Goal: Information Seeking & Learning: Find specific fact

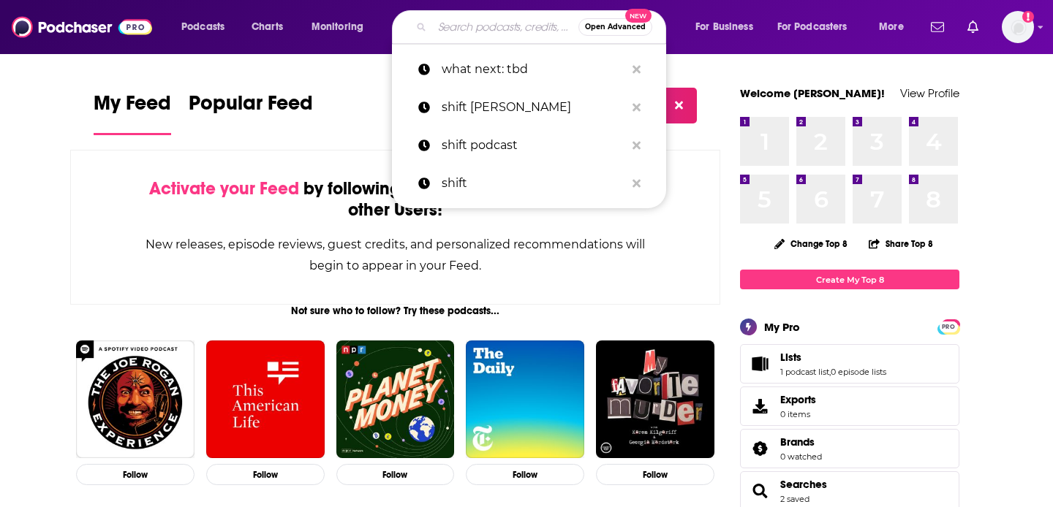
click at [485, 27] on input "Search podcasts, credits, & more..." at bounding box center [505, 26] width 146 height 23
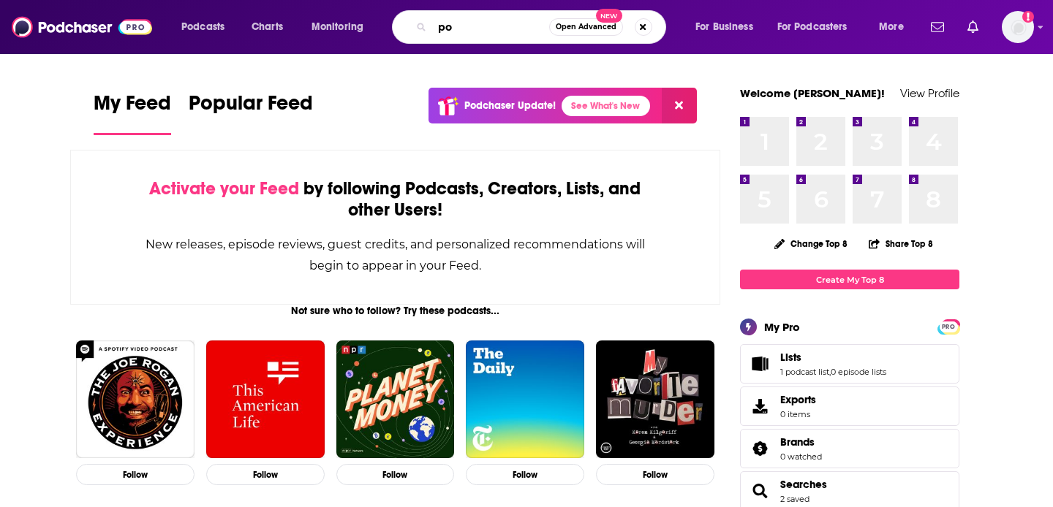
type input "p"
type input "the great battlefield [PERSON_NAME]"
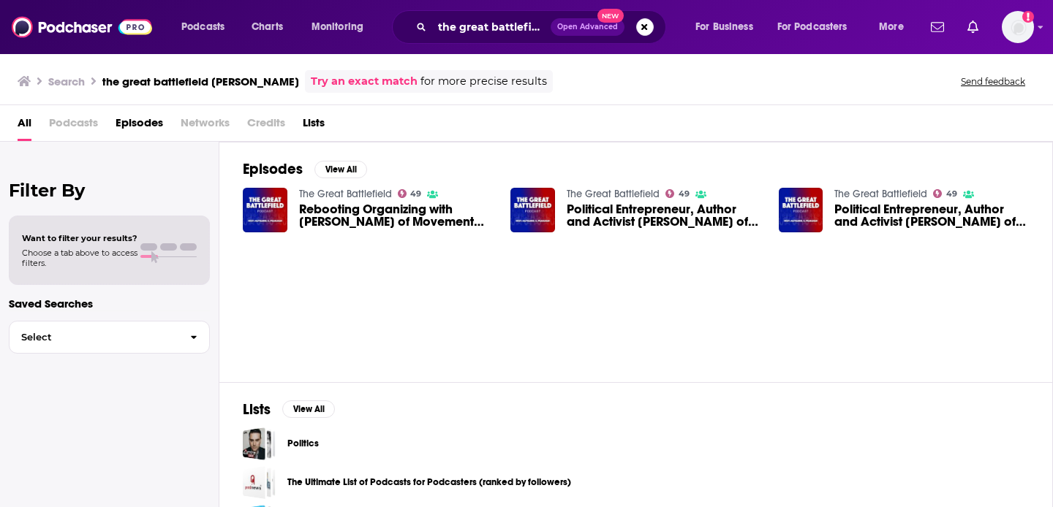
click at [608, 214] on span "Political Entrepreneur, Author and Activist [PERSON_NAME] of Movement Voter Pro…" at bounding box center [664, 215] width 194 height 25
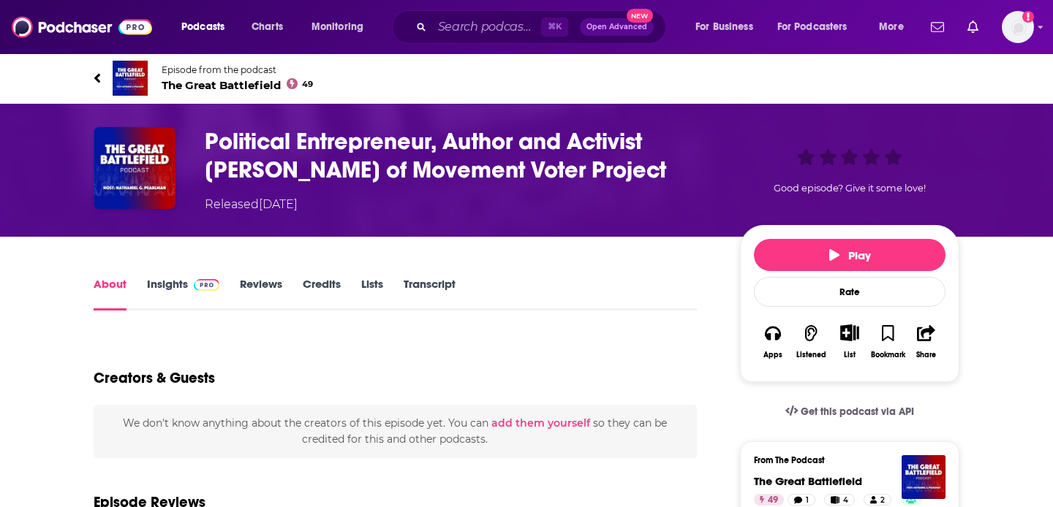
scroll to position [27, 0]
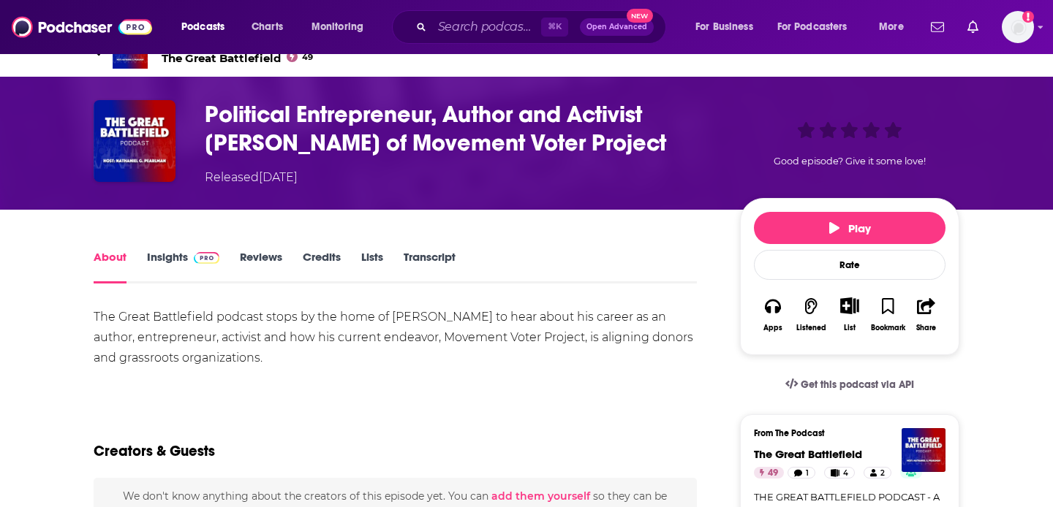
click at [412, 256] on link "Transcript" at bounding box center [430, 267] width 52 height 34
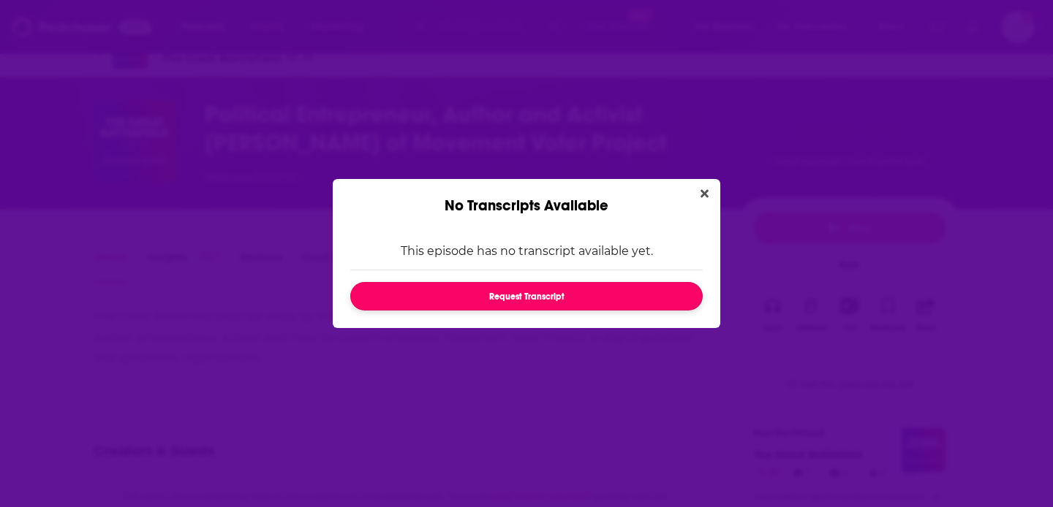
click at [592, 285] on button "Request Transcript" at bounding box center [526, 296] width 352 height 29
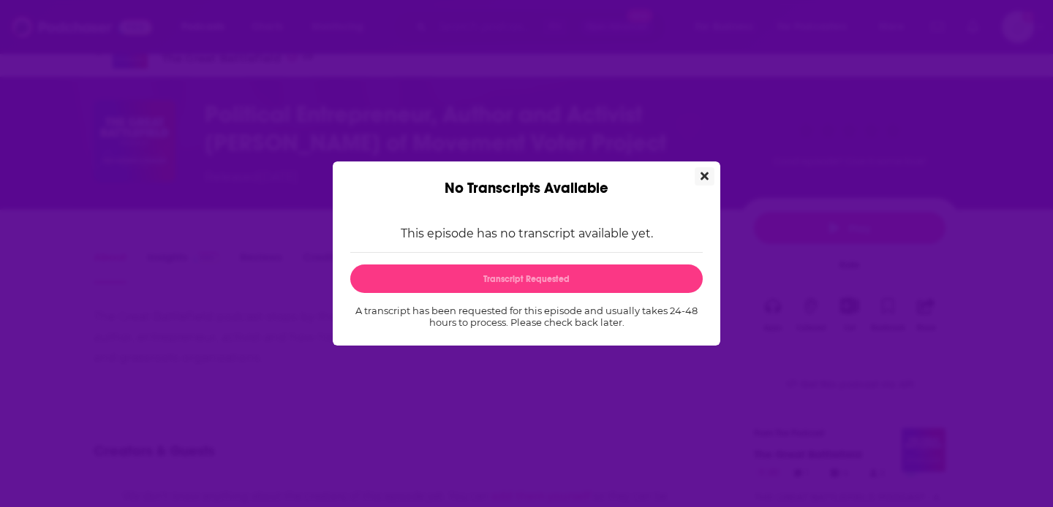
click at [703, 172] on icon "Close" at bounding box center [704, 176] width 8 height 12
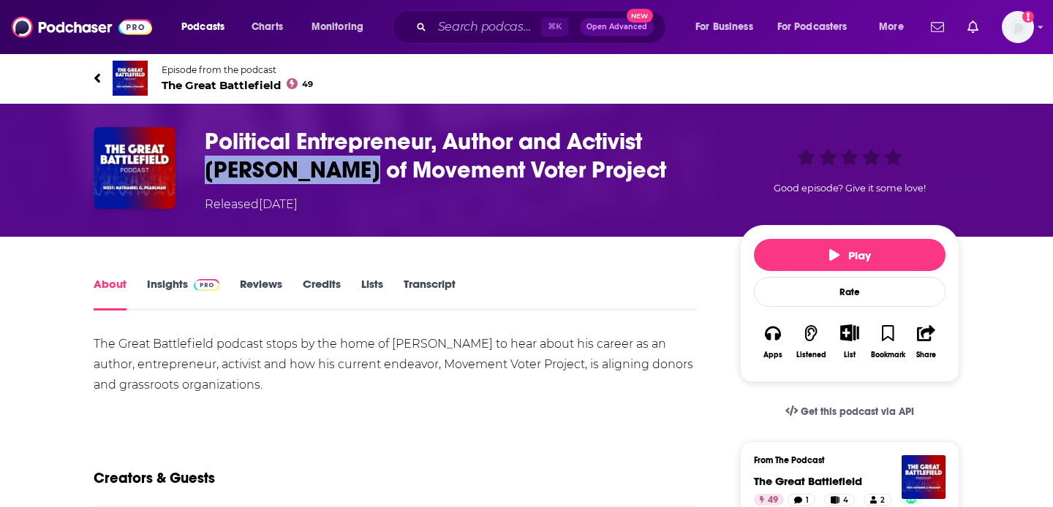
drag, startPoint x: 288, startPoint y: 164, endPoint x: 657, endPoint y: 148, distance: 368.9
click at [657, 148] on h1 "Political Entrepreneur, Author and Activist [PERSON_NAME] of Movement Voter Pro…" at bounding box center [461, 155] width 512 height 57
copy h1 "[PERSON_NAME]"
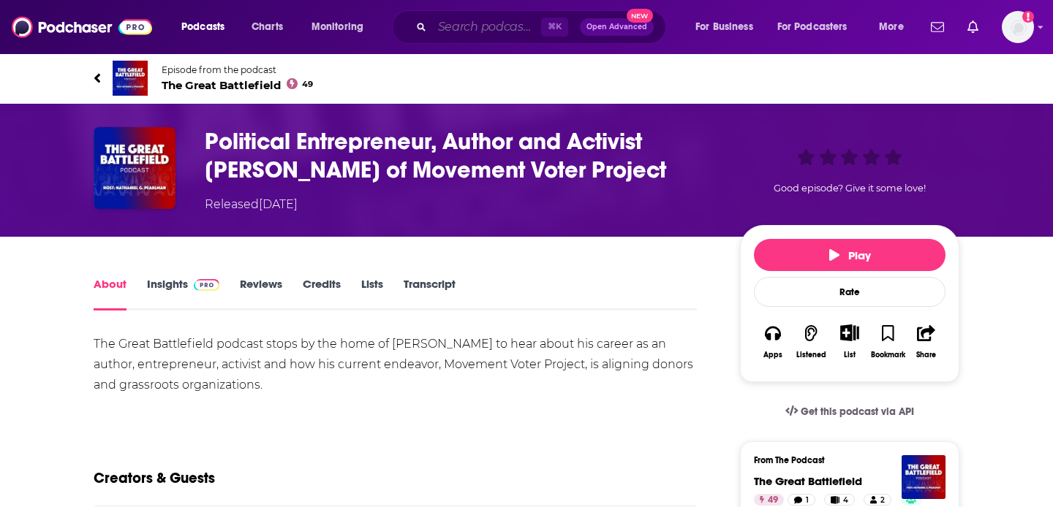
click at [481, 23] on input "Search podcasts, credits, & more..." at bounding box center [486, 26] width 109 height 23
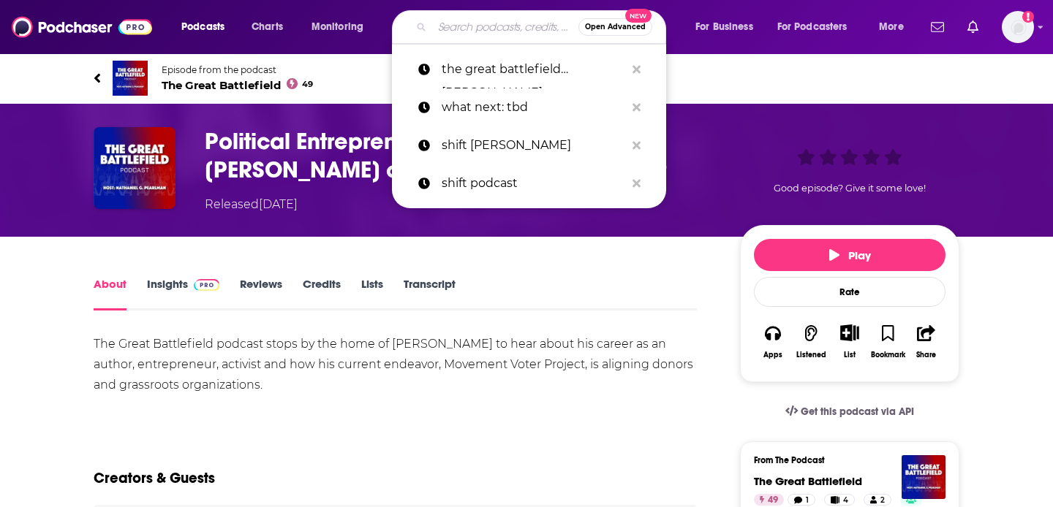
paste input "[PERSON_NAME]"
type input "[PERSON_NAME]"
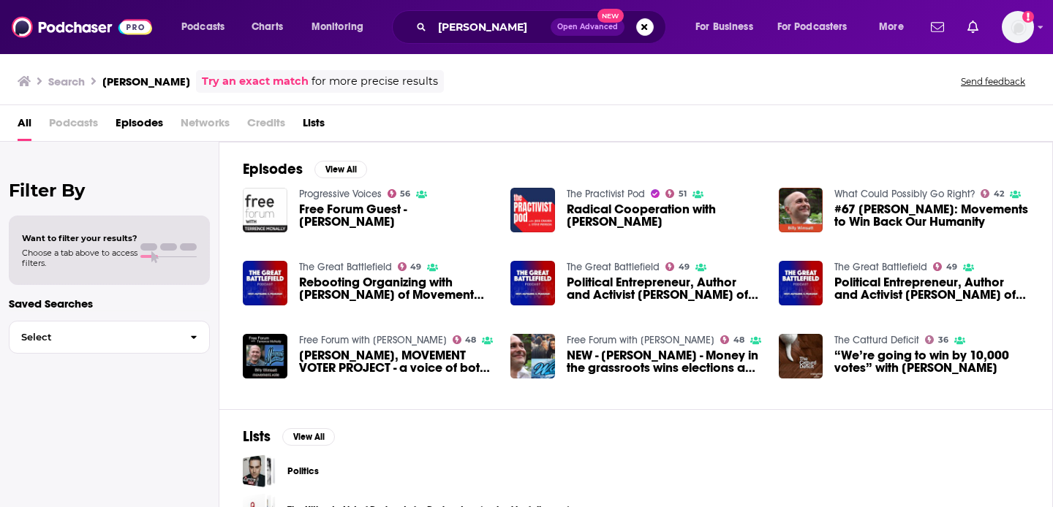
click at [450, 214] on span "Free Forum Guest - [PERSON_NAME]" at bounding box center [396, 215] width 194 height 25
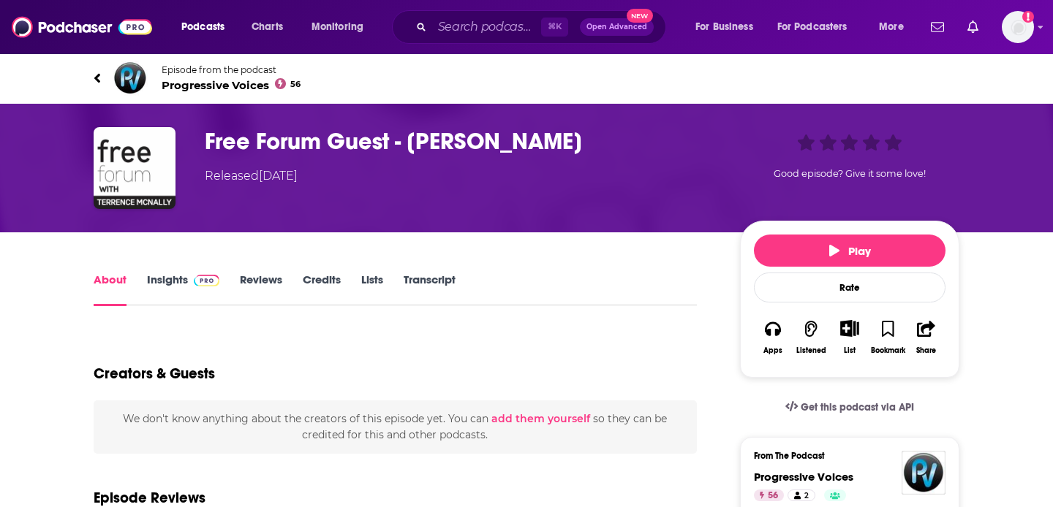
click at [427, 273] on link "Transcript" at bounding box center [430, 290] width 52 height 34
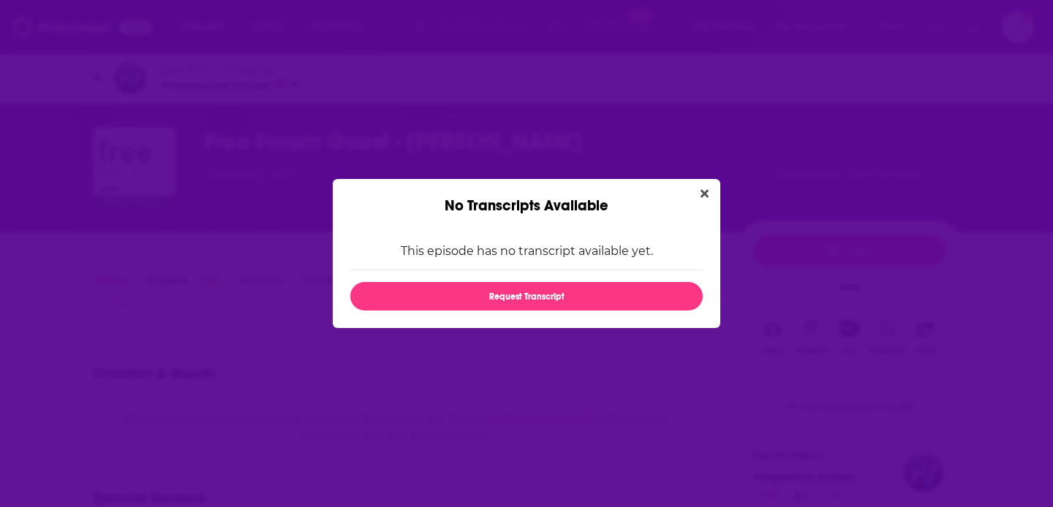
click at [443, 114] on div "No Transcripts Available This episode has no transcript available yet. Request …" at bounding box center [526, 253] width 1053 height 507
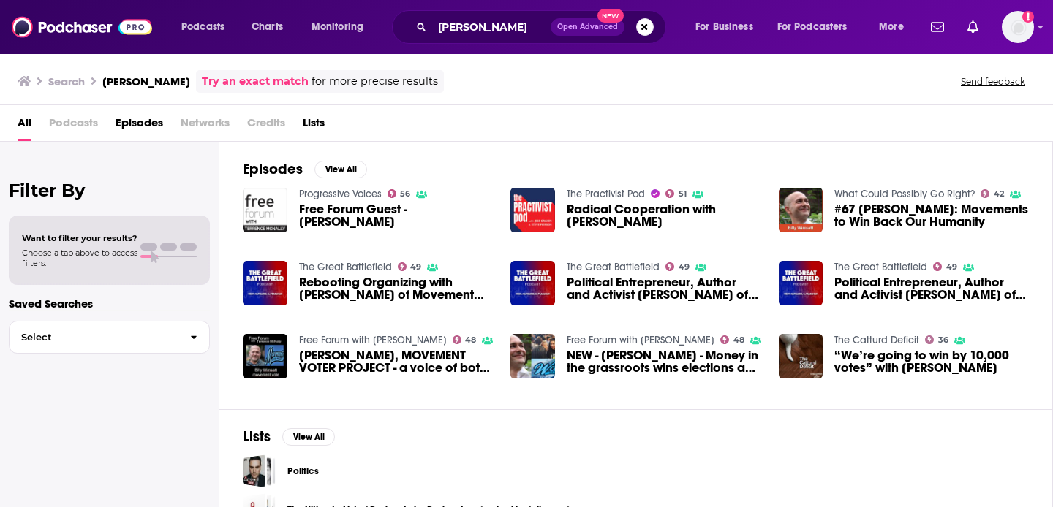
click at [641, 225] on span "Radical Cooperation with [PERSON_NAME]" at bounding box center [664, 215] width 194 height 25
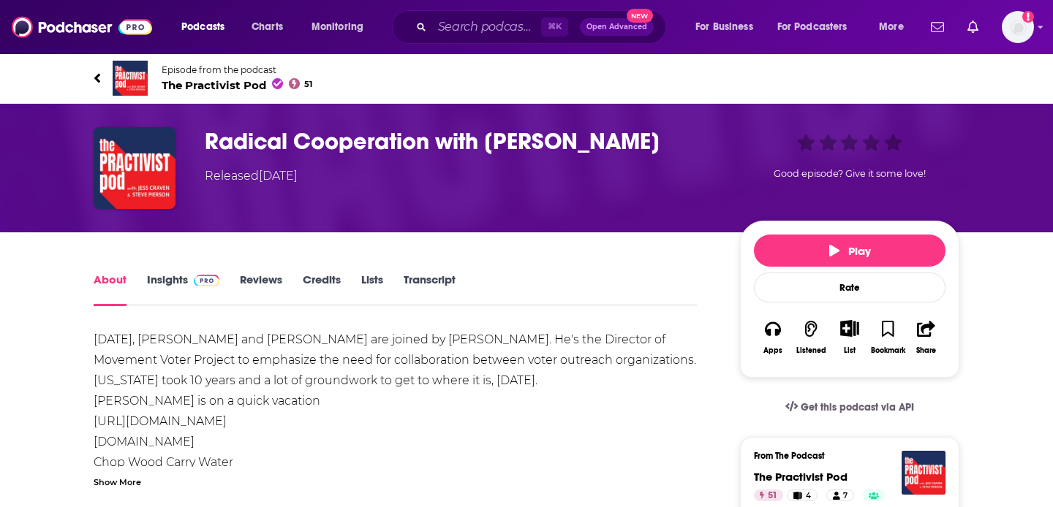
click at [438, 272] on div "About Insights Reviews Credits Lists Transcript" at bounding box center [395, 289] width 603 height 36
click at [438, 271] on div "About Insights Reviews Credits Lists Transcript" at bounding box center [395, 289] width 603 height 36
click at [445, 278] on link "Transcript" at bounding box center [430, 290] width 52 height 34
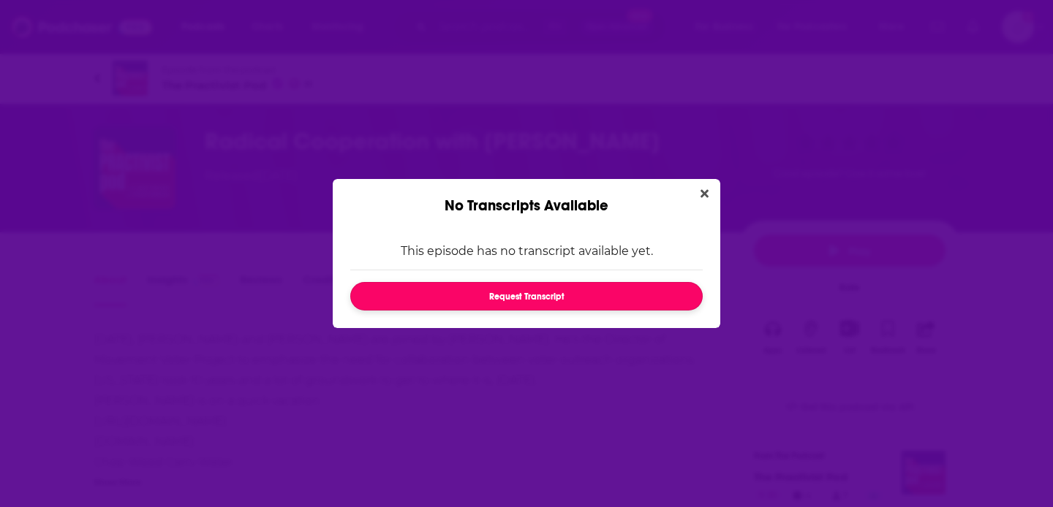
click at [472, 294] on button "Request Transcript" at bounding box center [526, 296] width 352 height 29
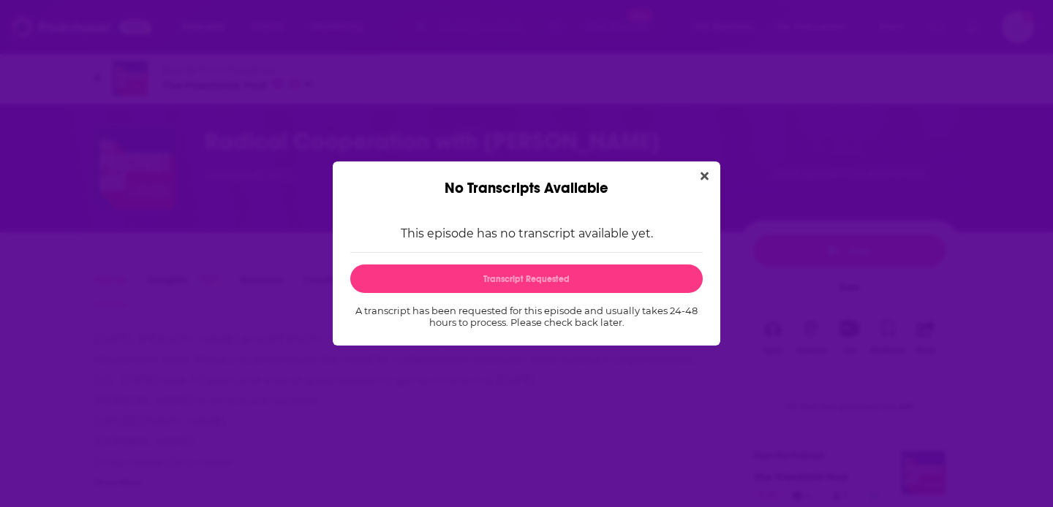
click at [455, 358] on div "No Transcripts Available This episode has no transcript available yet. Transcri…" at bounding box center [526, 253] width 1053 height 507
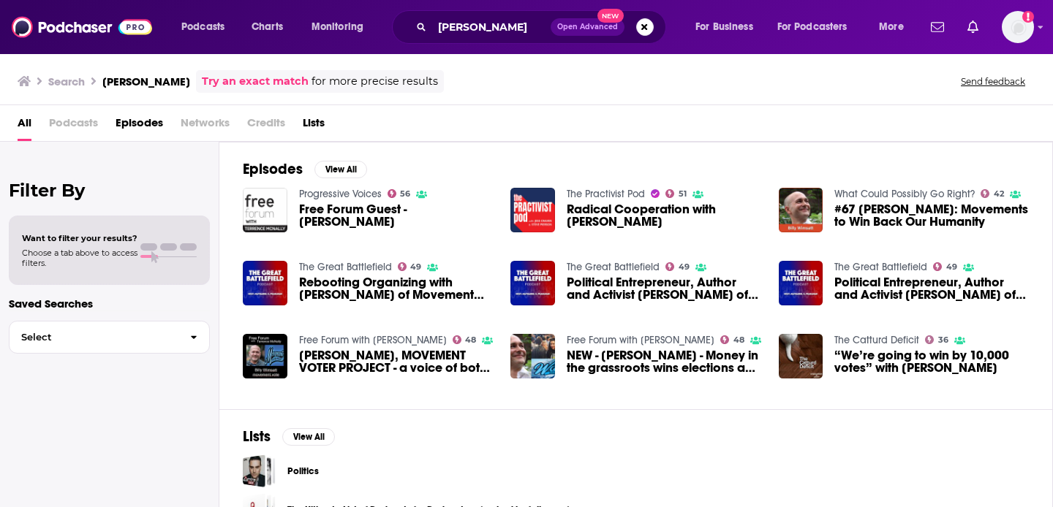
click at [895, 224] on span "#67 [PERSON_NAME]: Movements to Win Back Our Humanity" at bounding box center [931, 215] width 194 height 25
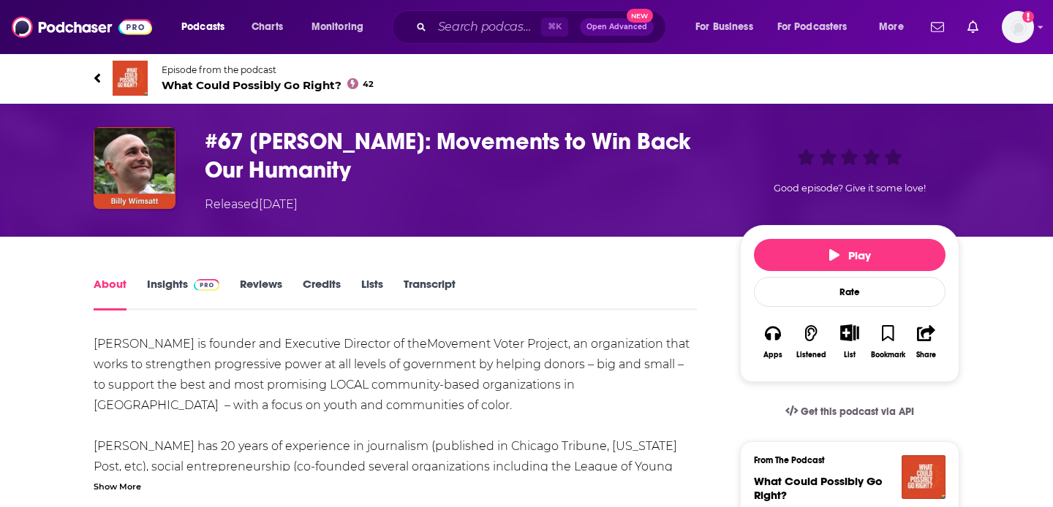
click at [409, 279] on link "Transcript" at bounding box center [430, 294] width 52 height 34
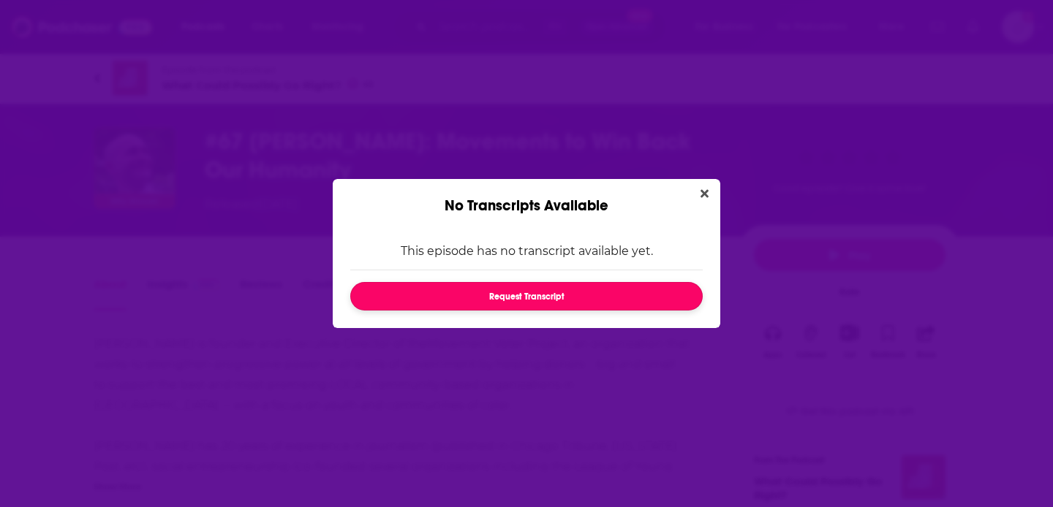
click at [412, 294] on button "Request Transcript" at bounding box center [526, 296] width 352 height 29
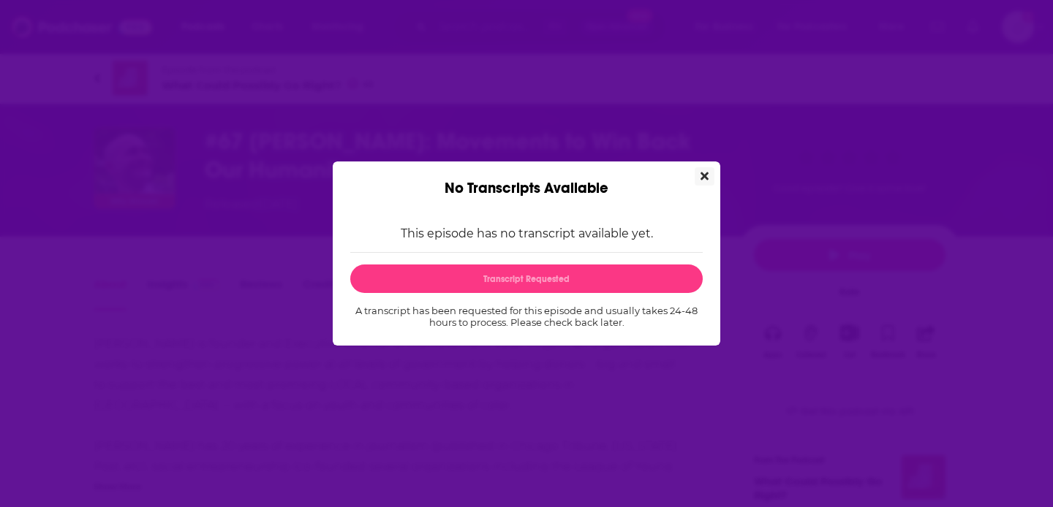
click at [706, 173] on icon "Close" at bounding box center [704, 177] width 8 height 8
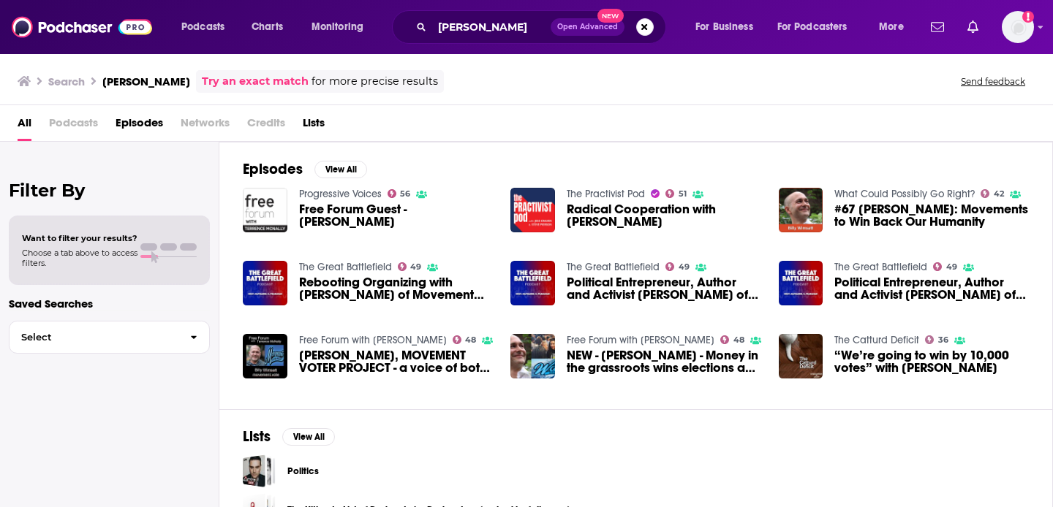
click at [586, 208] on span "Radical Cooperation with [PERSON_NAME]" at bounding box center [664, 215] width 194 height 25
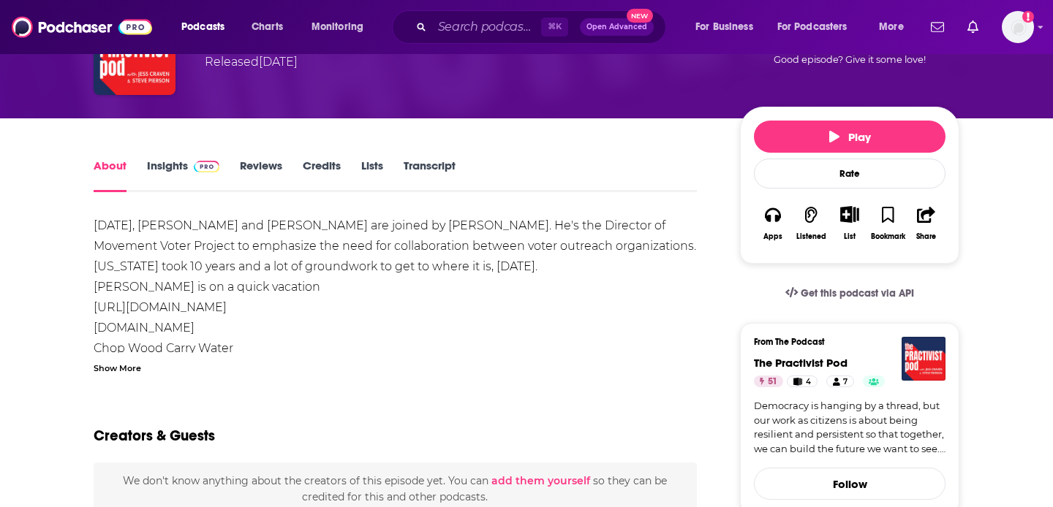
scroll to position [84, 0]
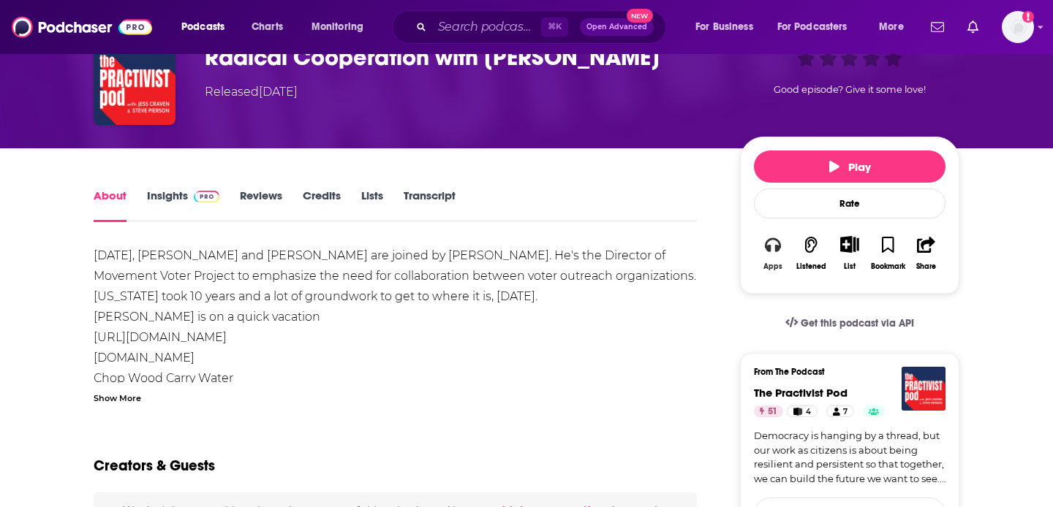
click at [767, 253] on button "Apps" at bounding box center [773, 253] width 38 height 53
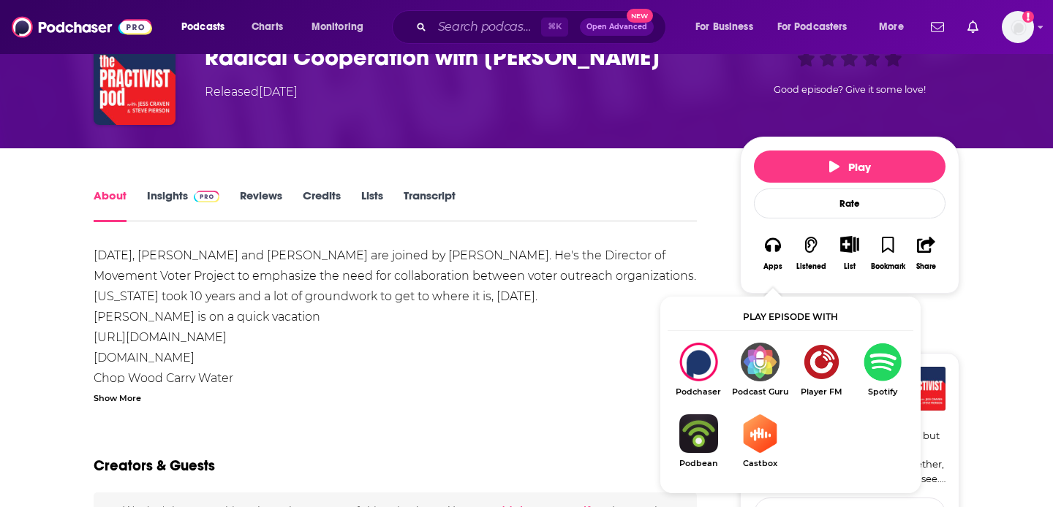
click at [752, 438] on img "Show Listen On dropdown" at bounding box center [759, 434] width 61 height 39
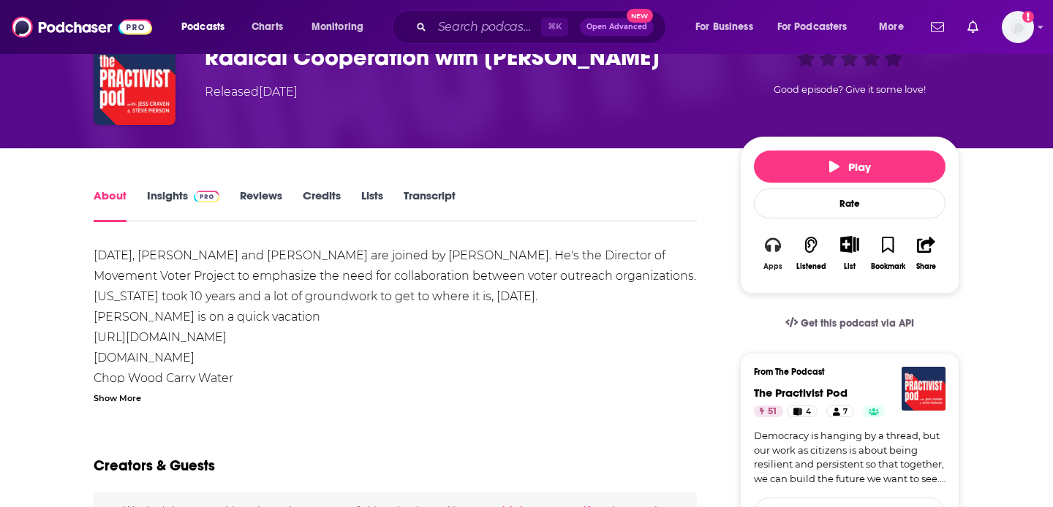
click at [779, 255] on button "Apps" at bounding box center [773, 253] width 38 height 53
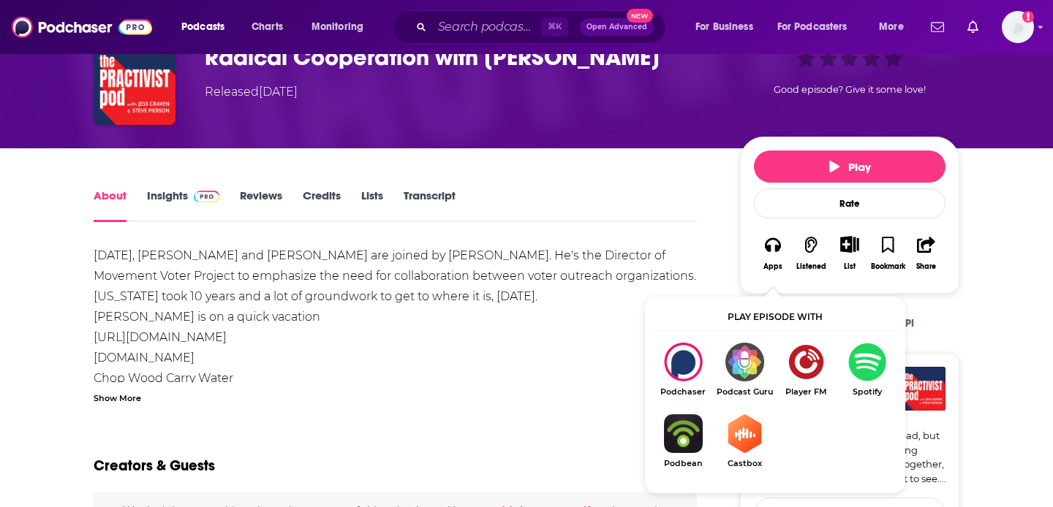
click at [753, 367] on img "Show Listen On dropdown" at bounding box center [744, 362] width 61 height 39
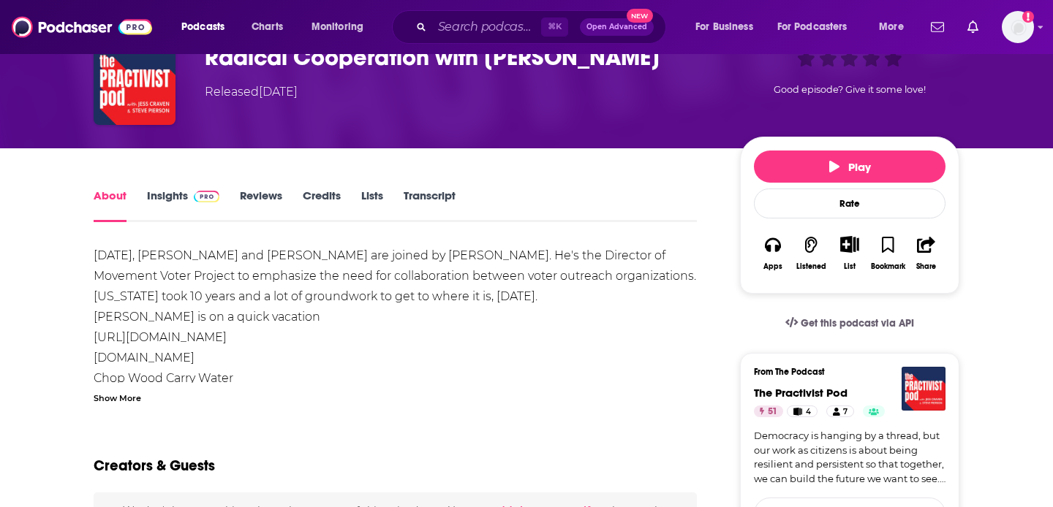
click at [273, 189] on link "Reviews" at bounding box center [261, 206] width 42 height 34
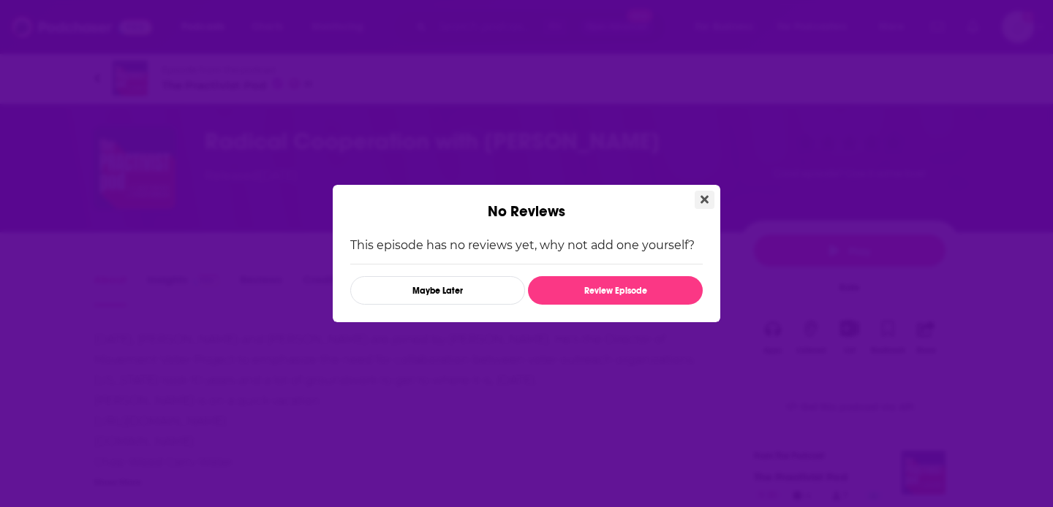
click at [700, 199] on icon "Close" at bounding box center [704, 200] width 8 height 12
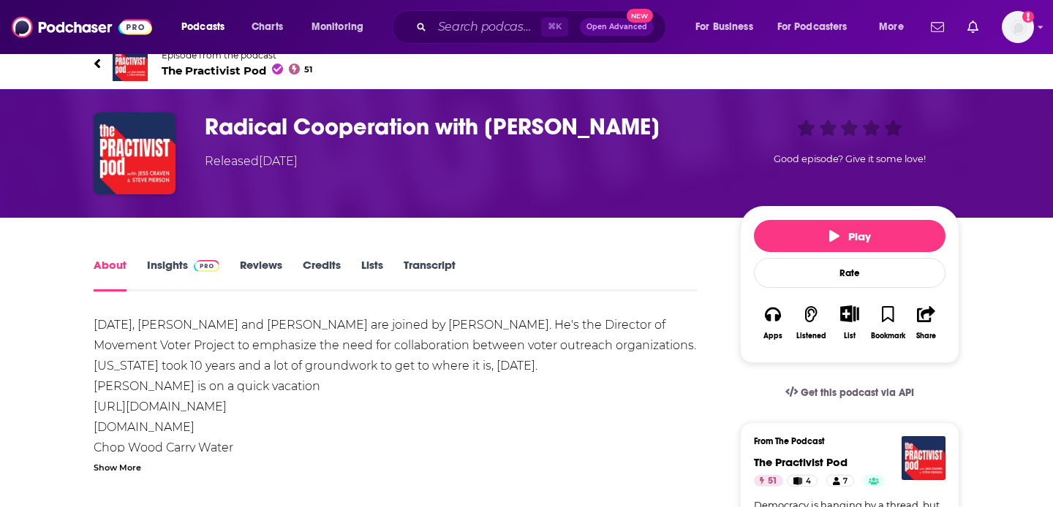
scroll to position [21, 0]
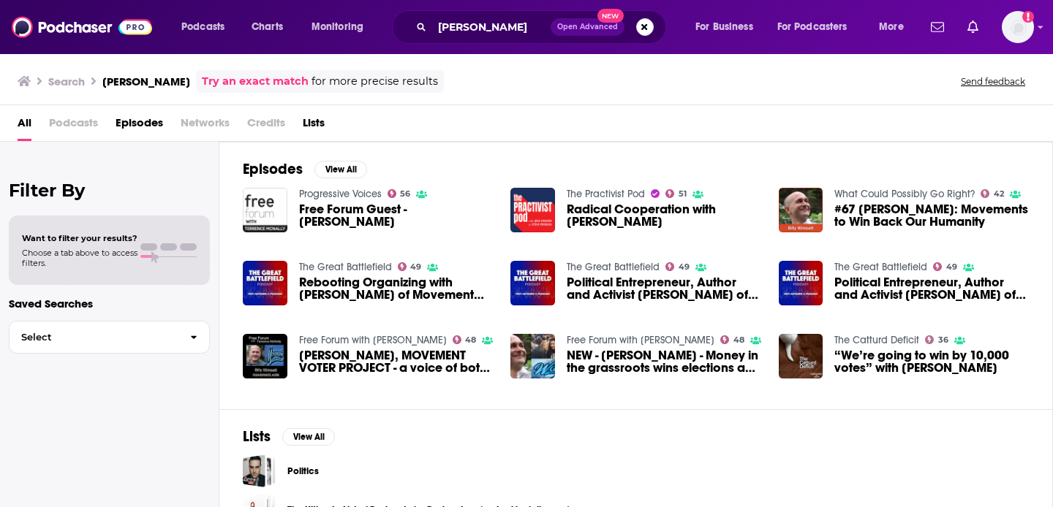
click at [897, 230] on div "#67 [PERSON_NAME]: Movements to Win Back Our Humanity" at bounding box center [931, 217] width 194 height 29
click at [897, 217] on span "#67 [PERSON_NAME]: Movements to Win Back Our Humanity" at bounding box center [931, 215] width 194 height 25
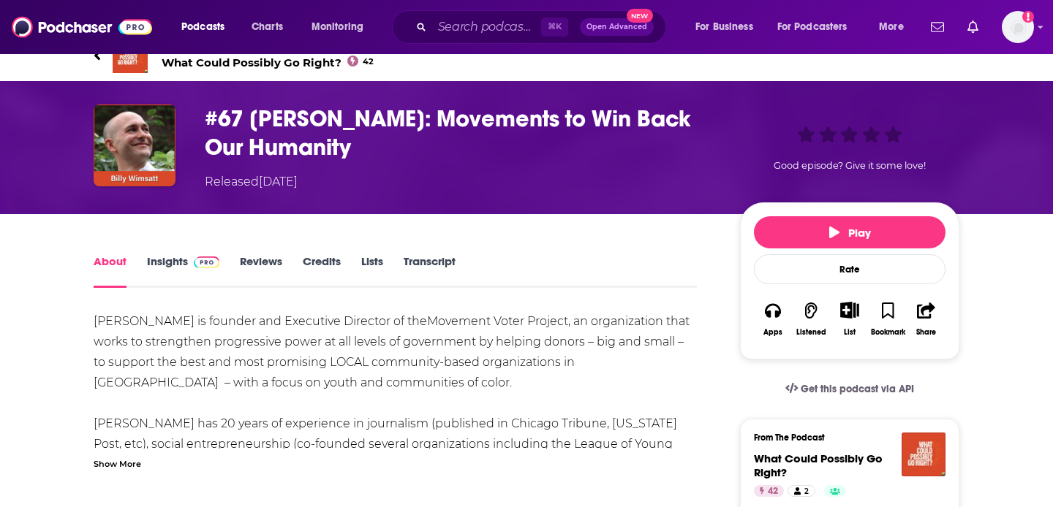
scroll to position [26, 0]
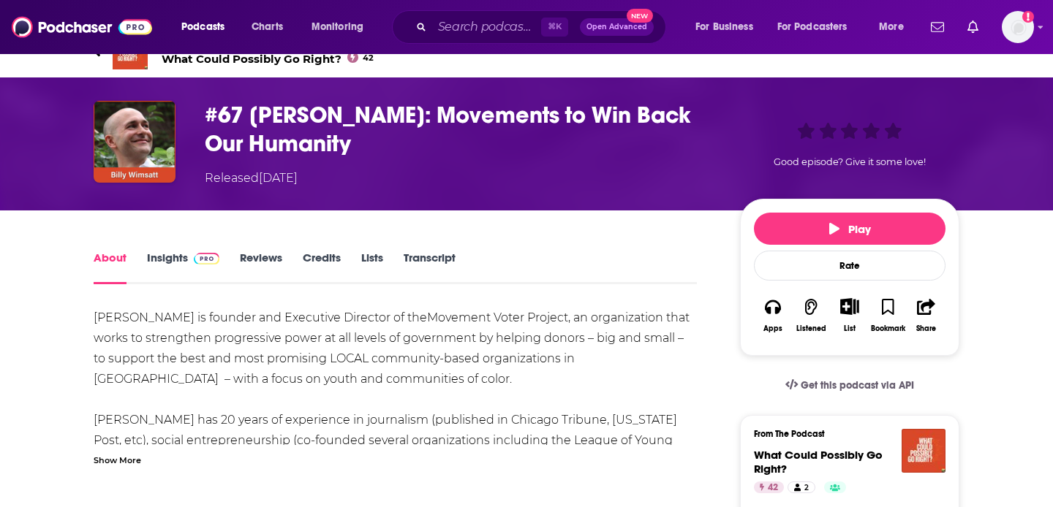
click at [163, 257] on link "Insights" at bounding box center [183, 268] width 72 height 34
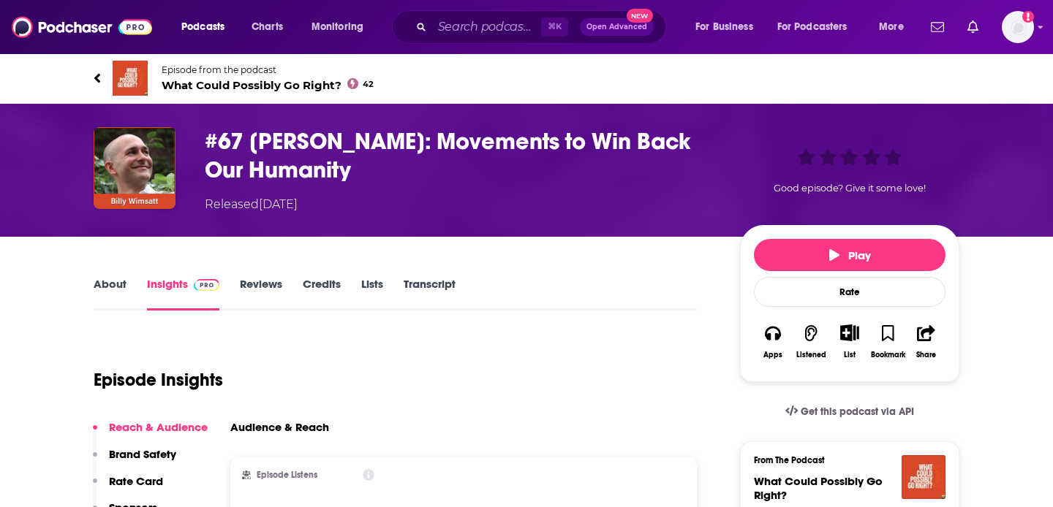
click at [110, 289] on link "About" at bounding box center [110, 294] width 33 height 34
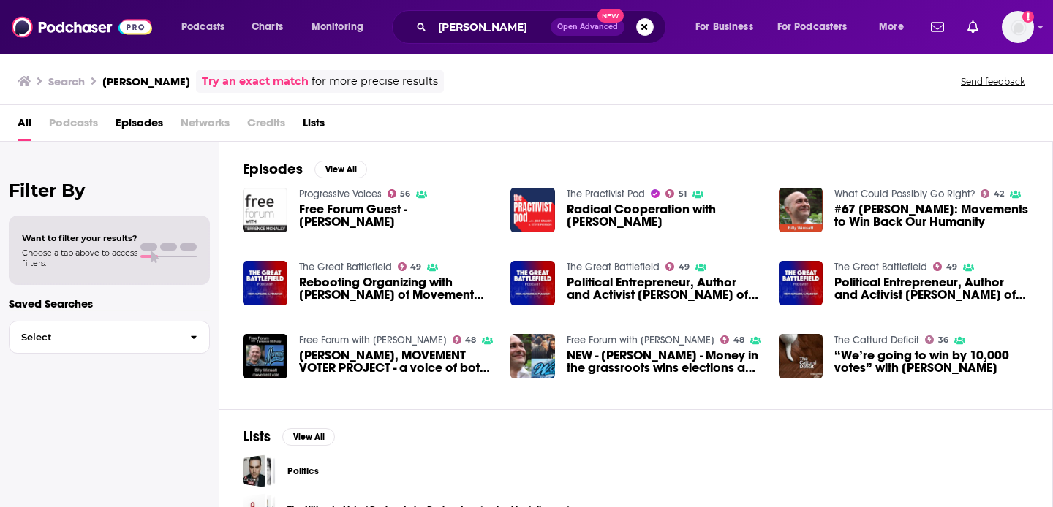
click at [888, 306] on div "The Great Battlefield 49 Political Entrepreneur, Author and Activist [PERSON_NA…" at bounding box center [904, 289] width 250 height 58
click at [412, 369] on span "[PERSON_NAME], MOVEMENT VOTER PROJECT - a voice of both grassroots & donors in …" at bounding box center [396, 362] width 194 height 25
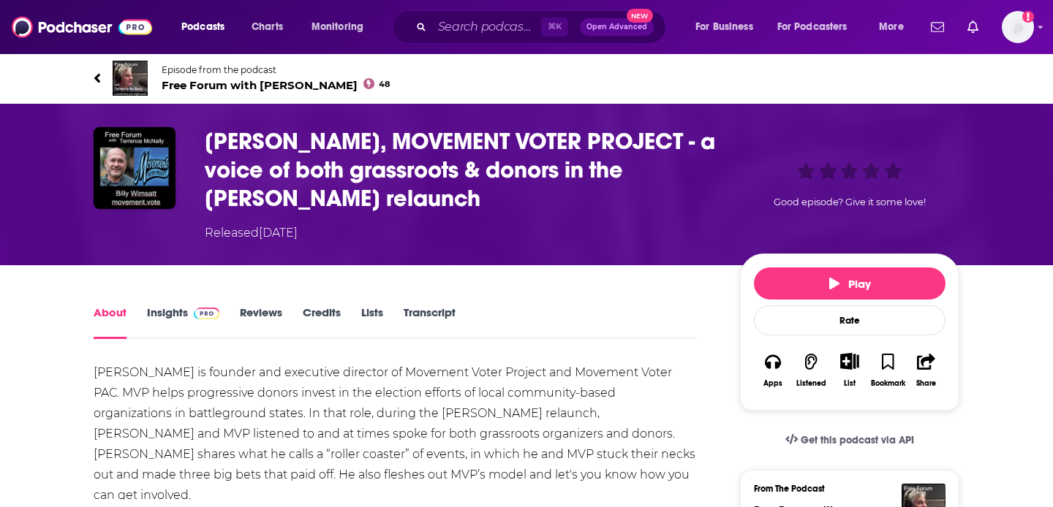
click at [431, 309] on link "Transcript" at bounding box center [430, 323] width 52 height 34
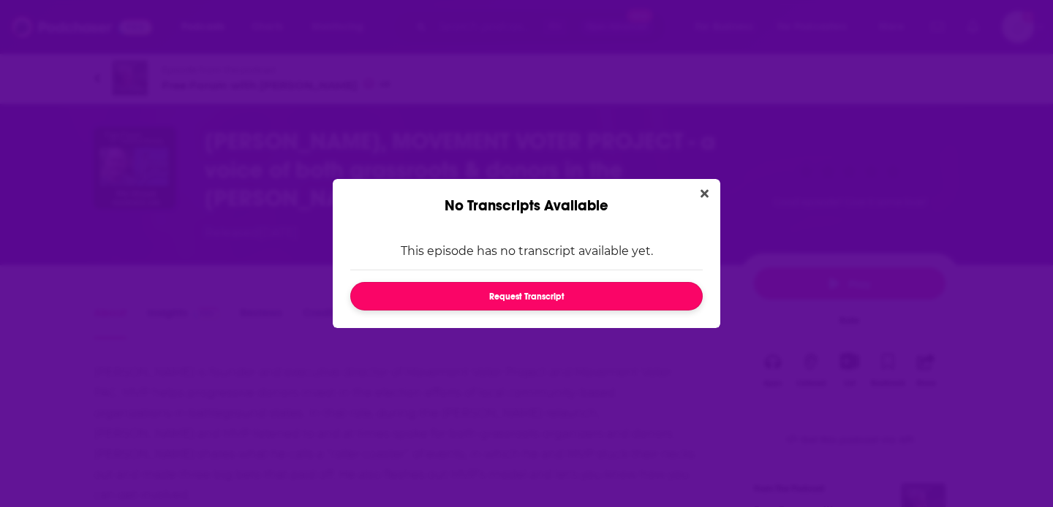
click at [483, 300] on button "Request Transcript" at bounding box center [526, 296] width 352 height 29
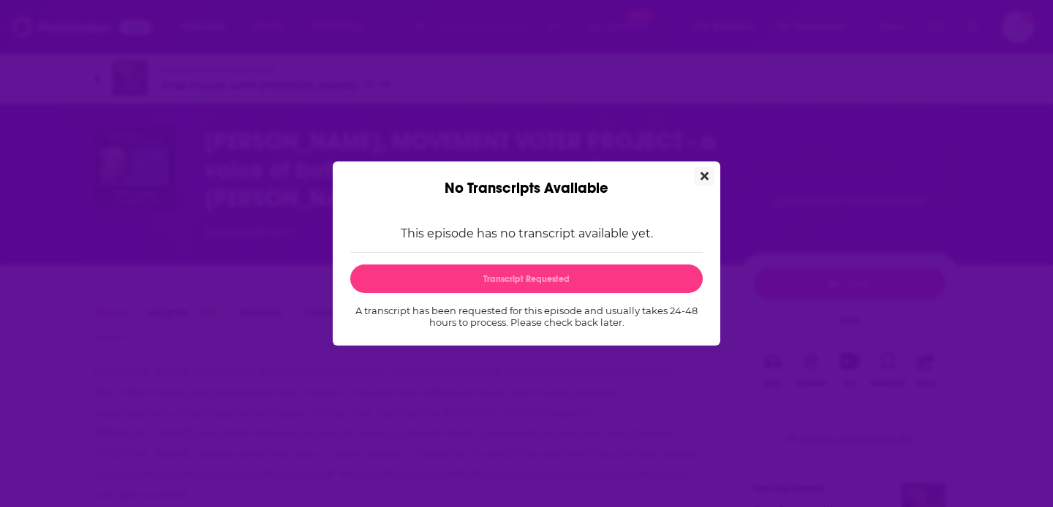
click at [708, 172] on icon "Close" at bounding box center [704, 176] width 8 height 12
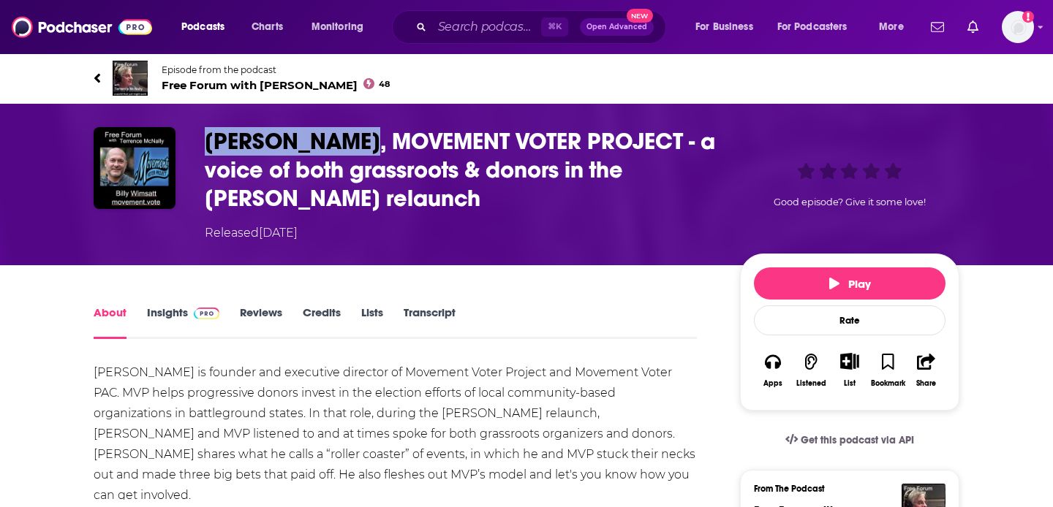
drag, startPoint x: 358, startPoint y: 136, endPoint x: 204, endPoint y: 132, distance: 154.3
click at [205, 132] on h1 "[PERSON_NAME], MOVEMENT VOTER PROJECT - a voice of both grassroots & donors in …" at bounding box center [461, 170] width 512 height 86
copy h1 "[PERSON_NAME]"
